Goal: Ask a question

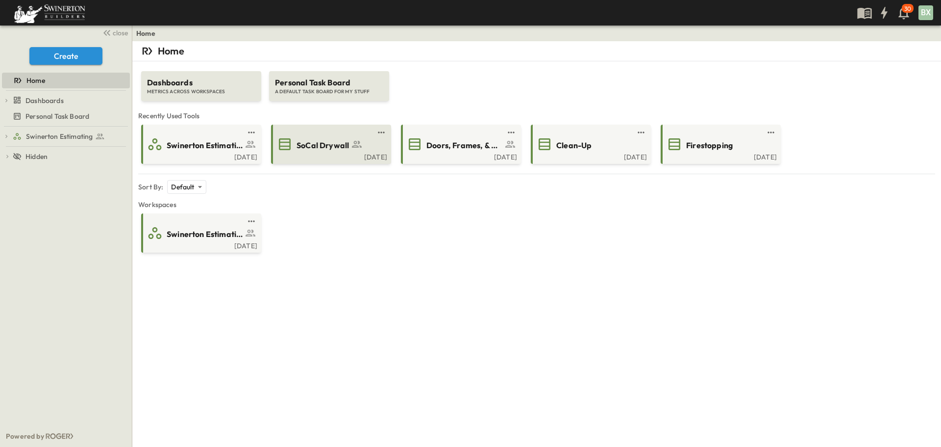
click at [342, 154] on div "[DATE]" at bounding box center [330, 156] width 114 height 8
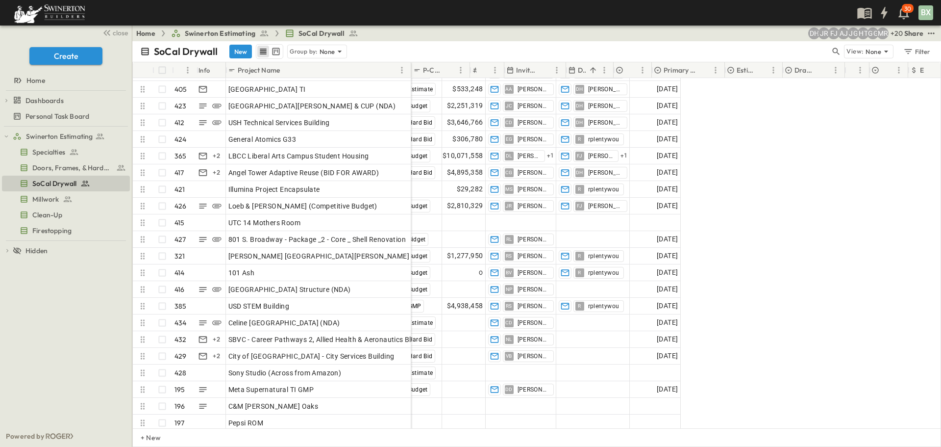
scroll to position [6814, 0]
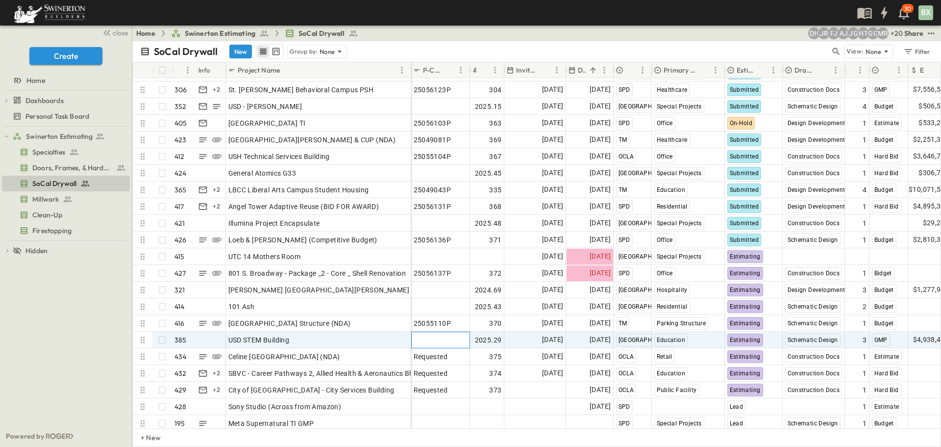
click at [456, 300] on div "Add P-Code 2025.44 [DATE] [DATE] [GEOGRAPHIC_DATA] Special Projects Submitted C…" at bounding box center [779, 290] width 736 height 450
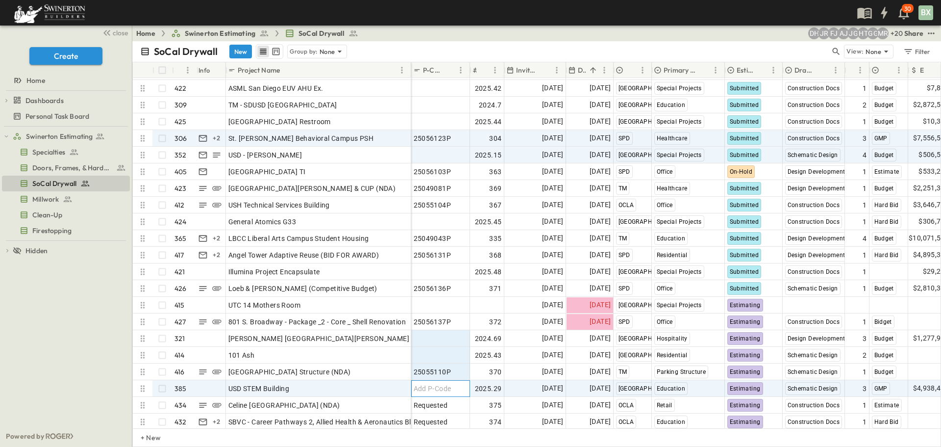
scroll to position [6716, 0]
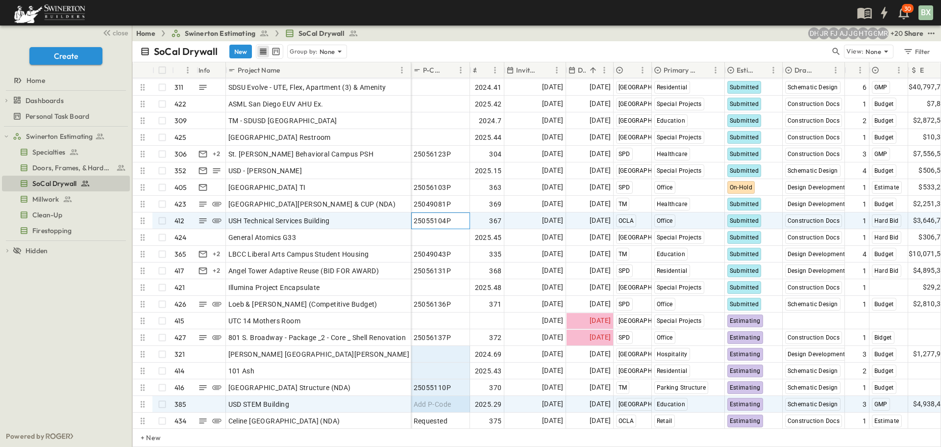
click at [453, 218] on div "25055104P" at bounding box center [441, 221] width 54 height 14
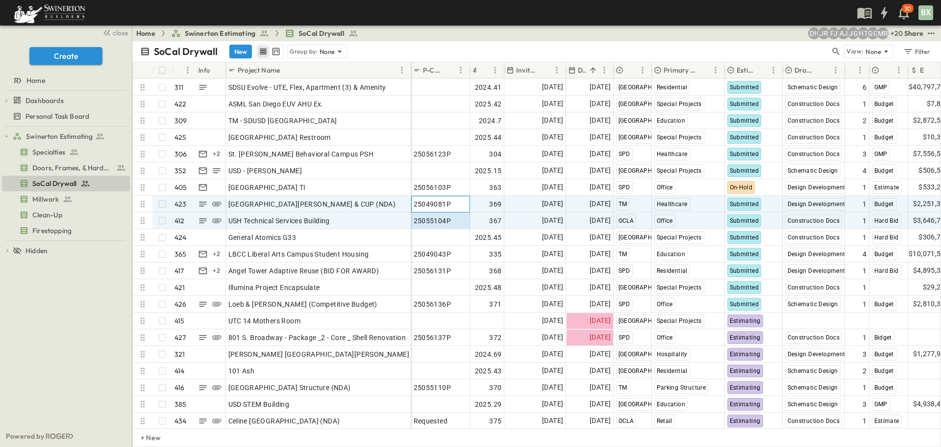
click at [454, 206] on div "25049081P" at bounding box center [441, 204] width 54 height 14
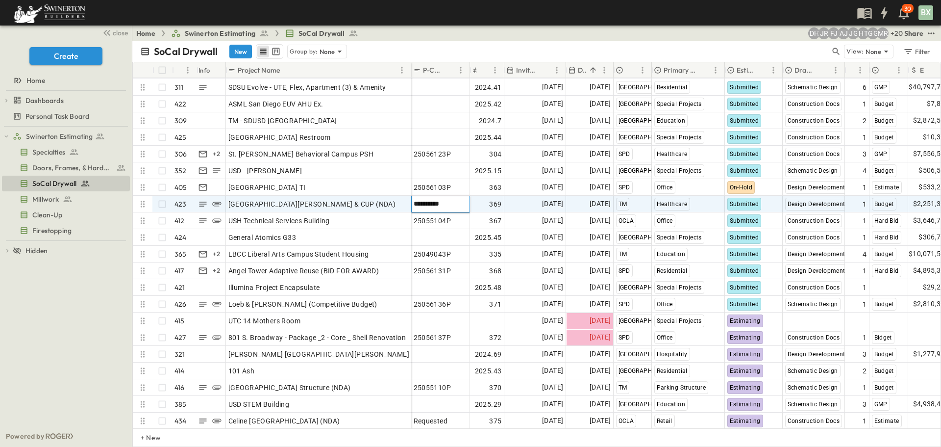
drag, startPoint x: 454, startPoint y: 204, endPoint x: 428, endPoint y: 203, distance: 26.0
click at [452, 204] on input "*********" at bounding box center [440, 204] width 57 height 12
click at [453, 201] on div "25049081P" at bounding box center [441, 204] width 54 height 14
drag, startPoint x: 455, startPoint y: 204, endPoint x: 417, endPoint y: 204, distance: 37.7
click at [417, 204] on input "*********" at bounding box center [440, 204] width 57 height 12
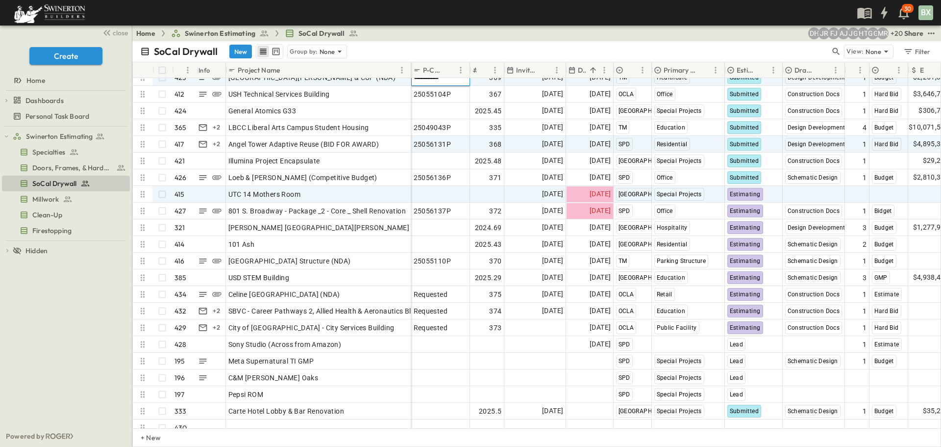
scroll to position [6793, 0]
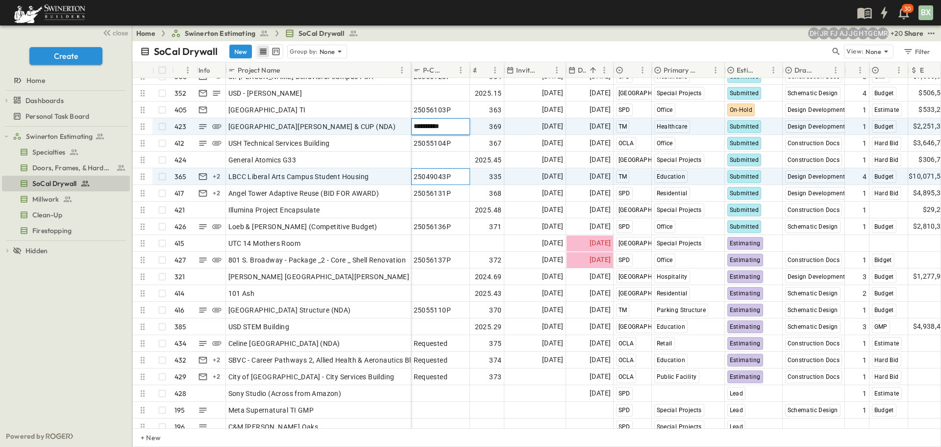
drag, startPoint x: 447, startPoint y: 176, endPoint x: 455, endPoint y: 176, distance: 7.8
click at [447, 176] on span "25049043P" at bounding box center [433, 177] width 38 height 10
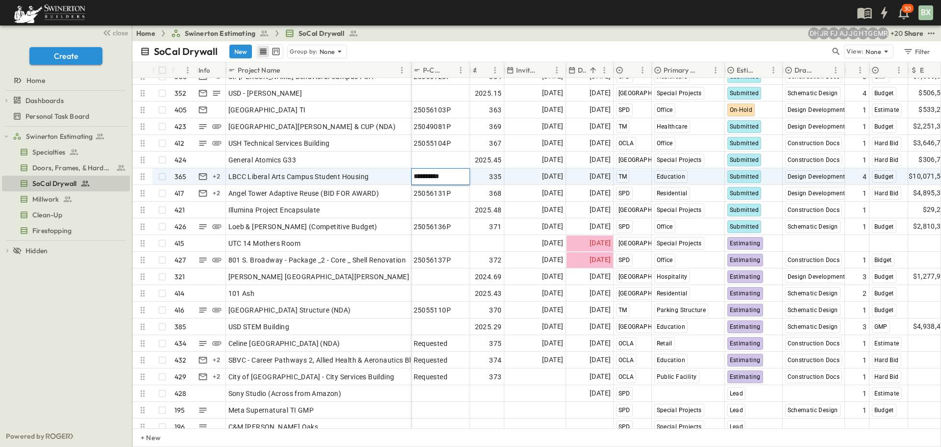
drag, startPoint x: 457, startPoint y: 175, endPoint x: 416, endPoint y: 175, distance: 41.7
click at [416, 175] on input "*********" at bounding box center [440, 176] width 57 height 12
